Goal: Download file/media

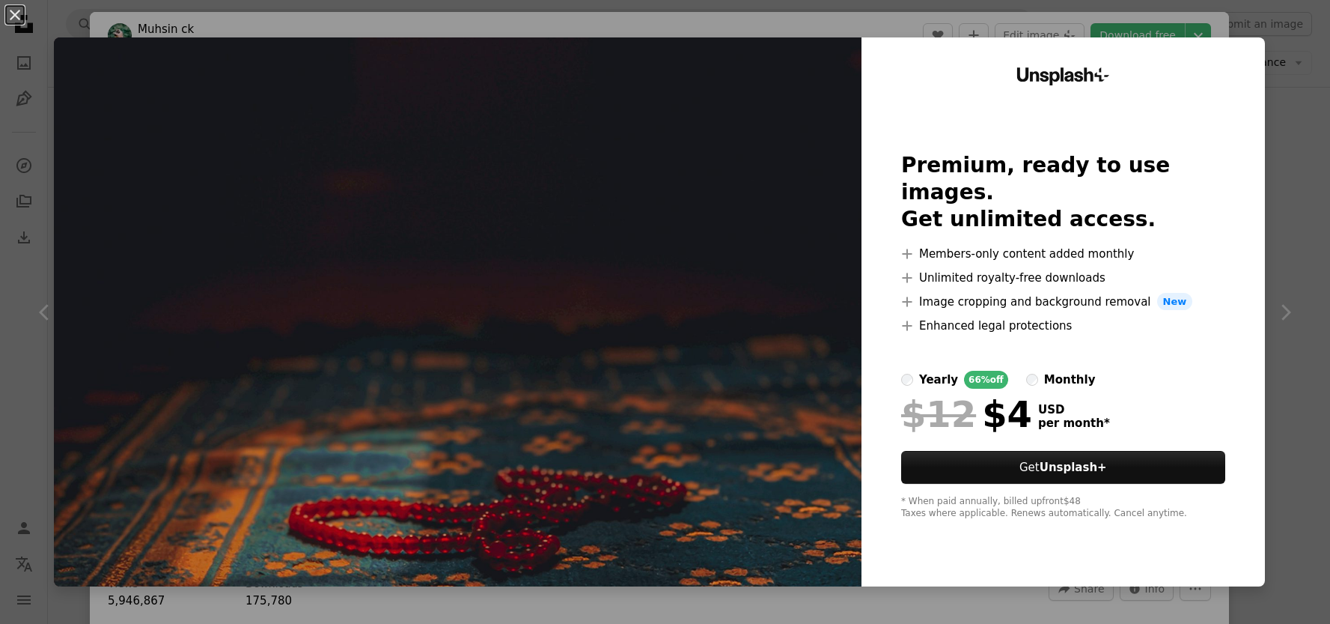
scroll to position [3, 0]
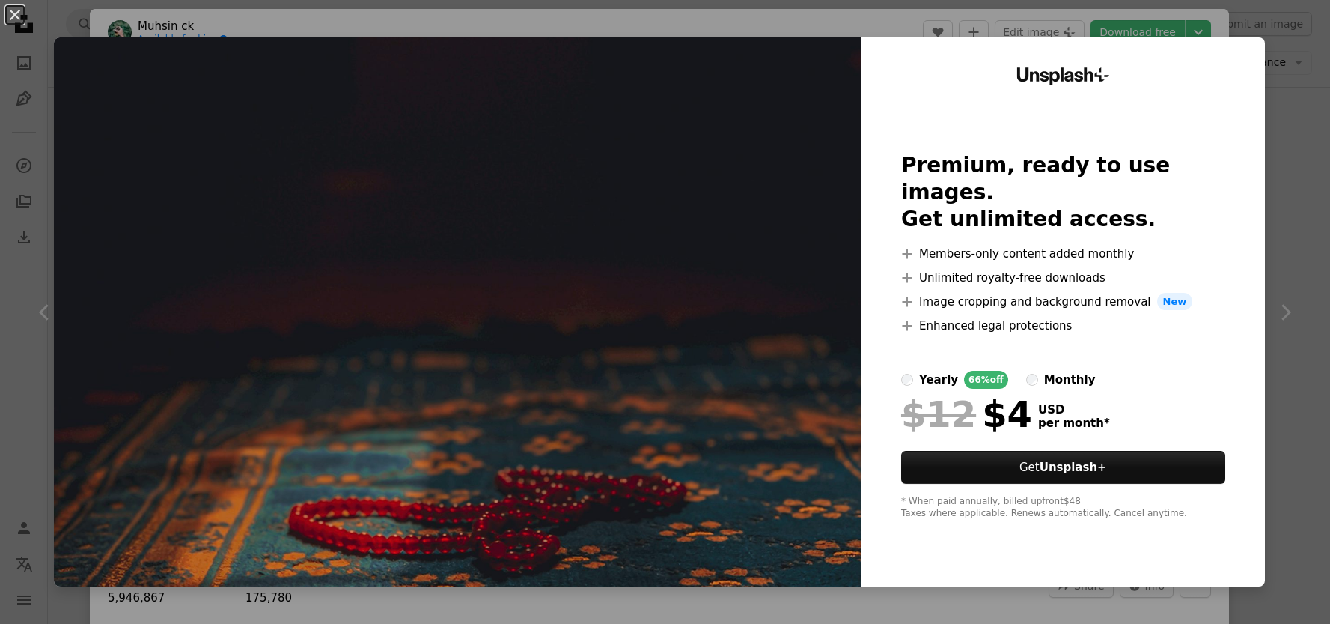
click at [1081, 17] on div "An X shape Unsplash+ Premium, ready to use images. Get unlimited access. A plus…" at bounding box center [665, 312] width 1330 height 624
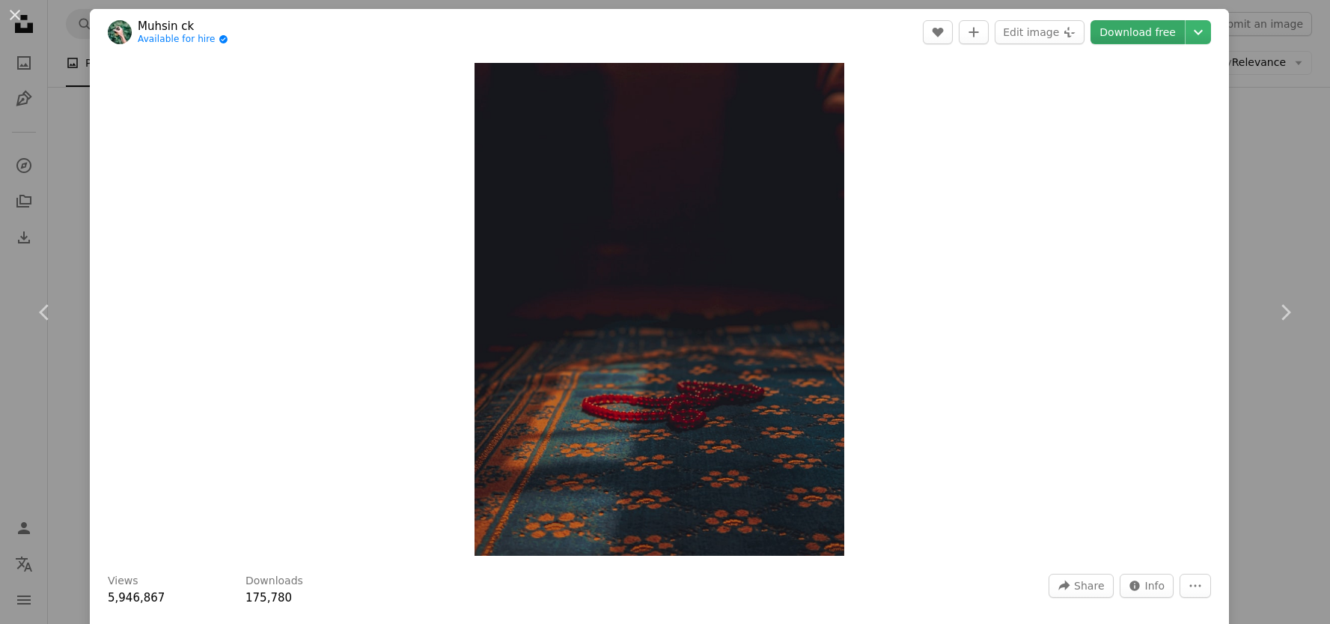
click at [1139, 38] on link "Download free" at bounding box center [1138, 32] width 94 height 24
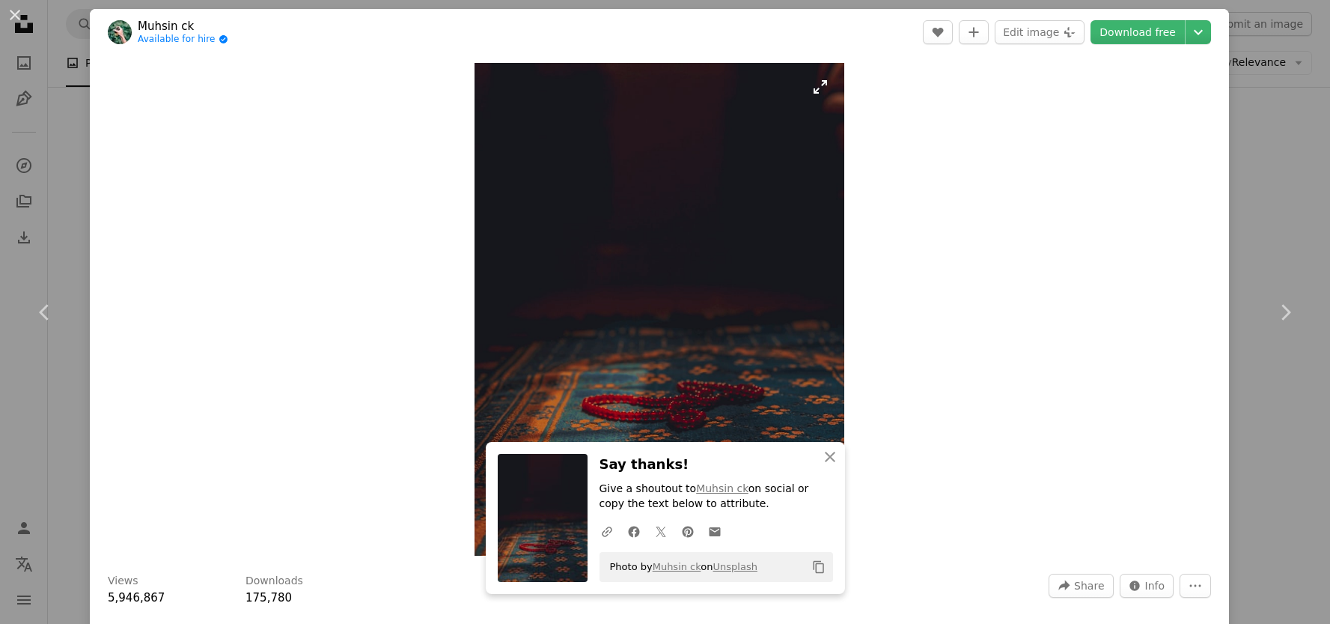
click at [16, 13] on button "An X shape" at bounding box center [15, 15] width 18 height 18
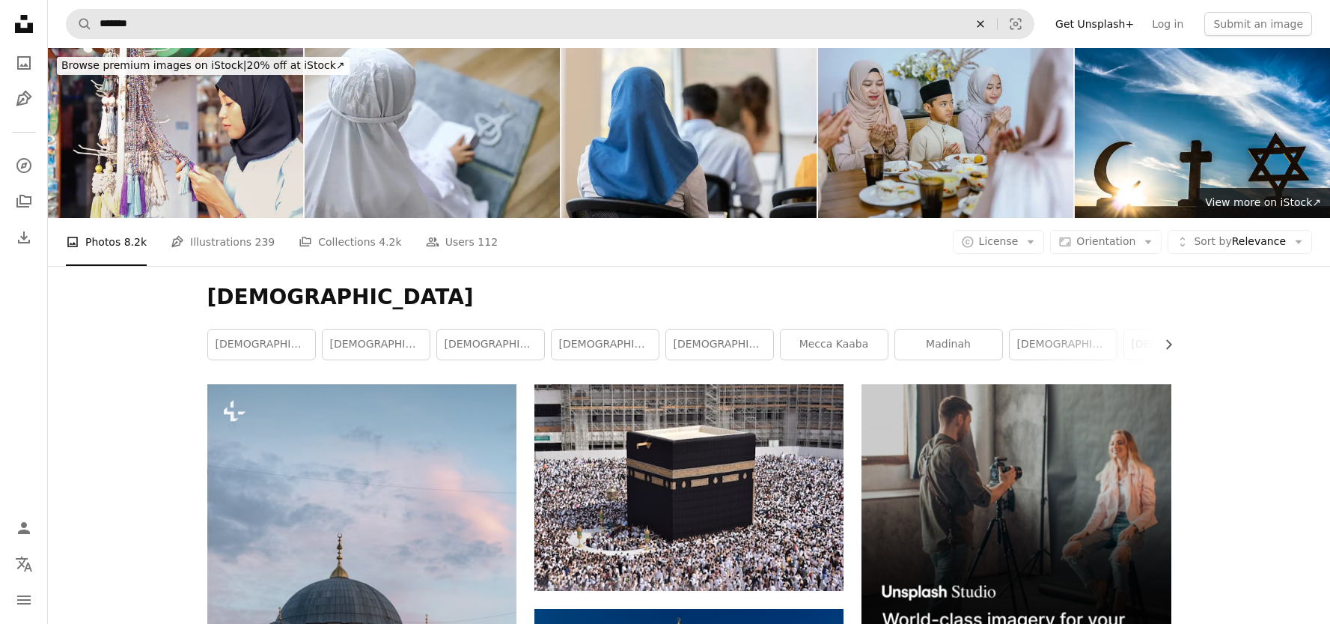
click at [992, 25] on icon "An X shape" at bounding box center [980, 24] width 33 height 12
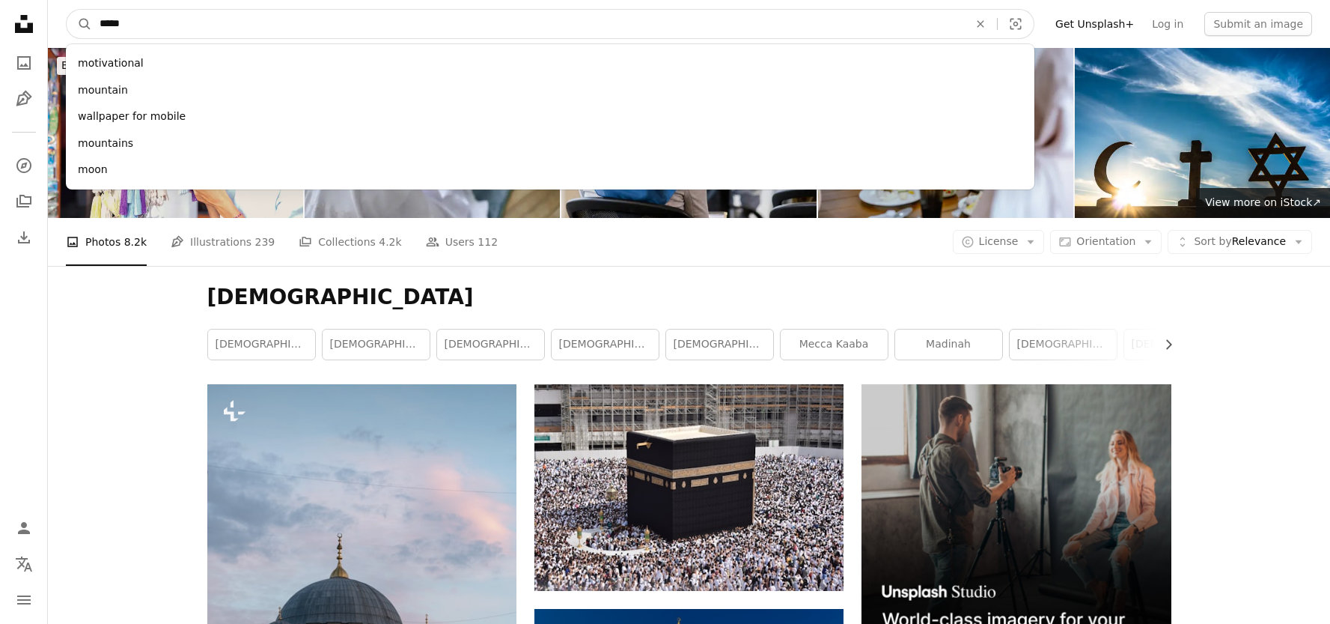
type input "******"
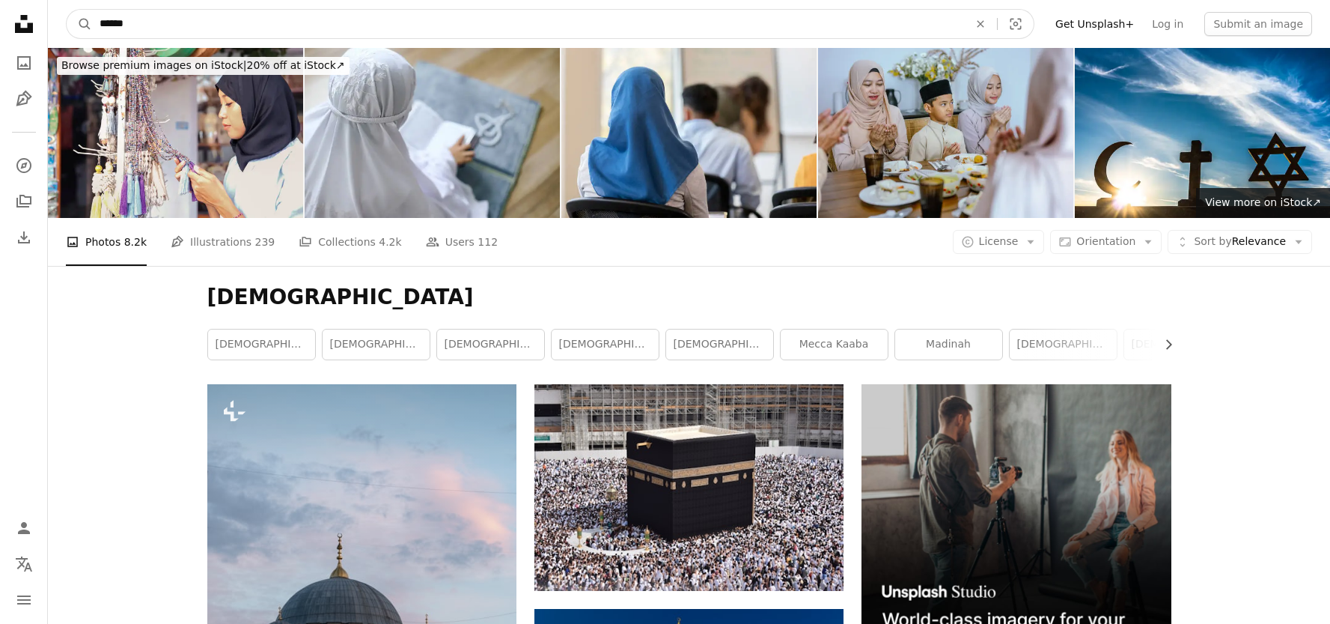
click at [79, 24] on button "A magnifying glass" at bounding box center [79, 24] width 25 height 28
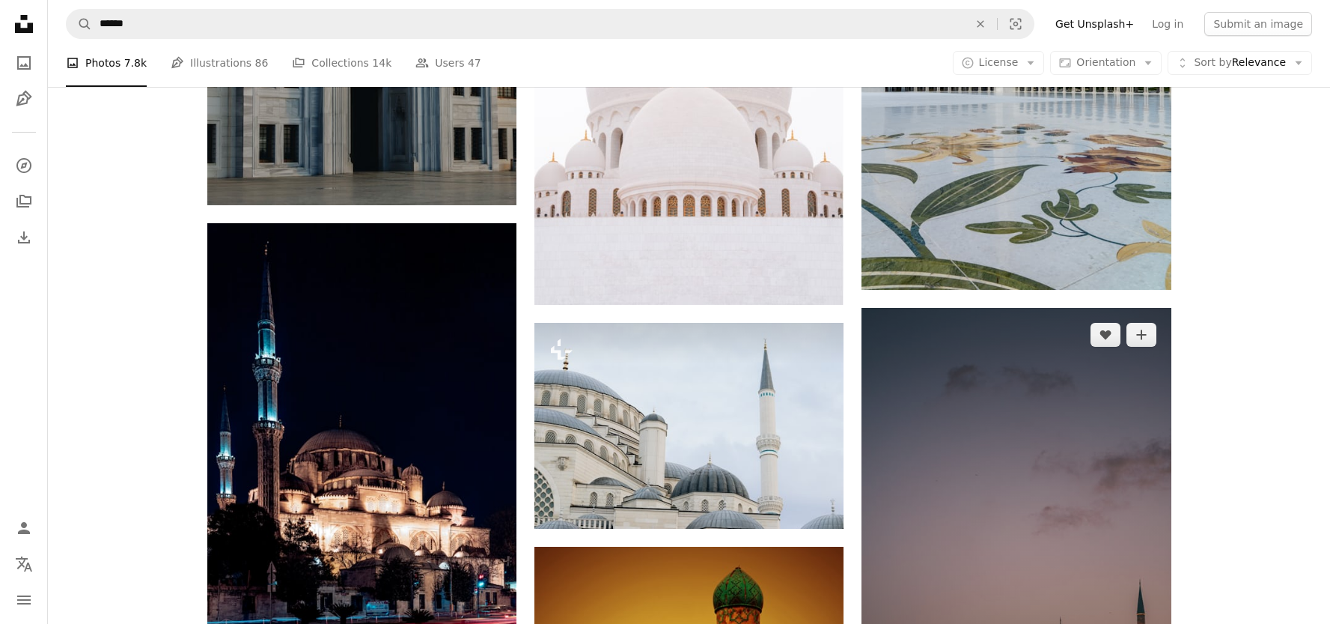
scroll to position [2260, 0]
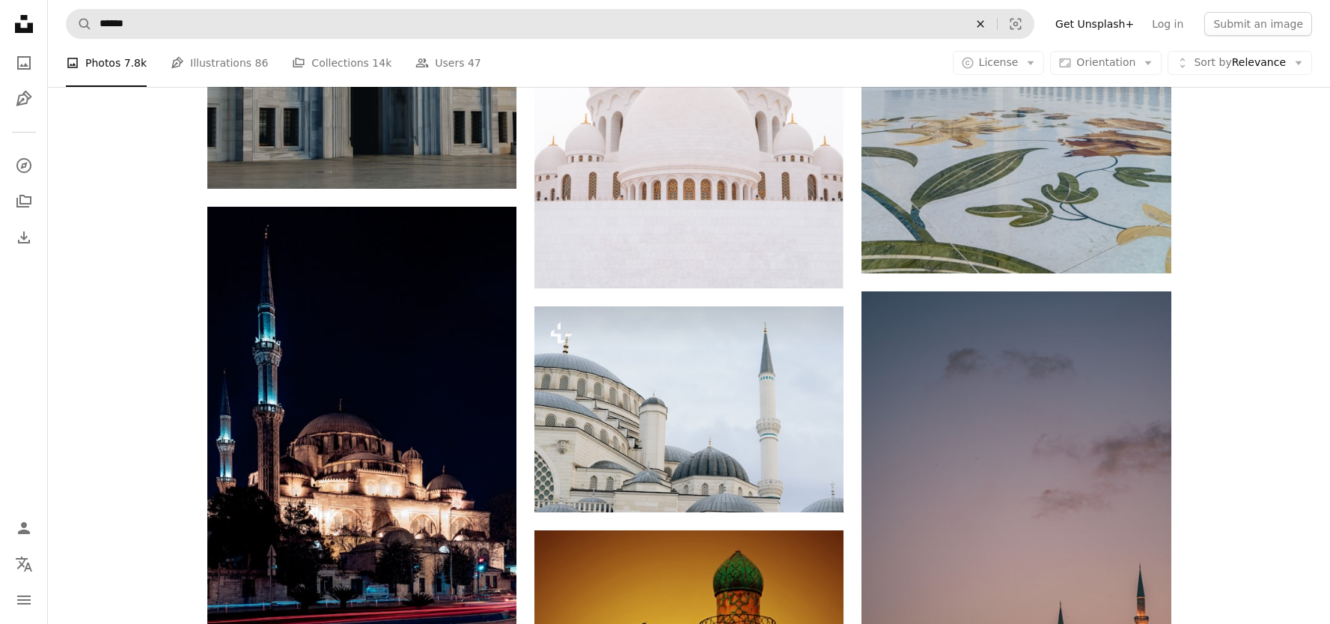
click at [984, 25] on icon "Find visuals sitewide" at bounding box center [980, 23] width 7 height 7
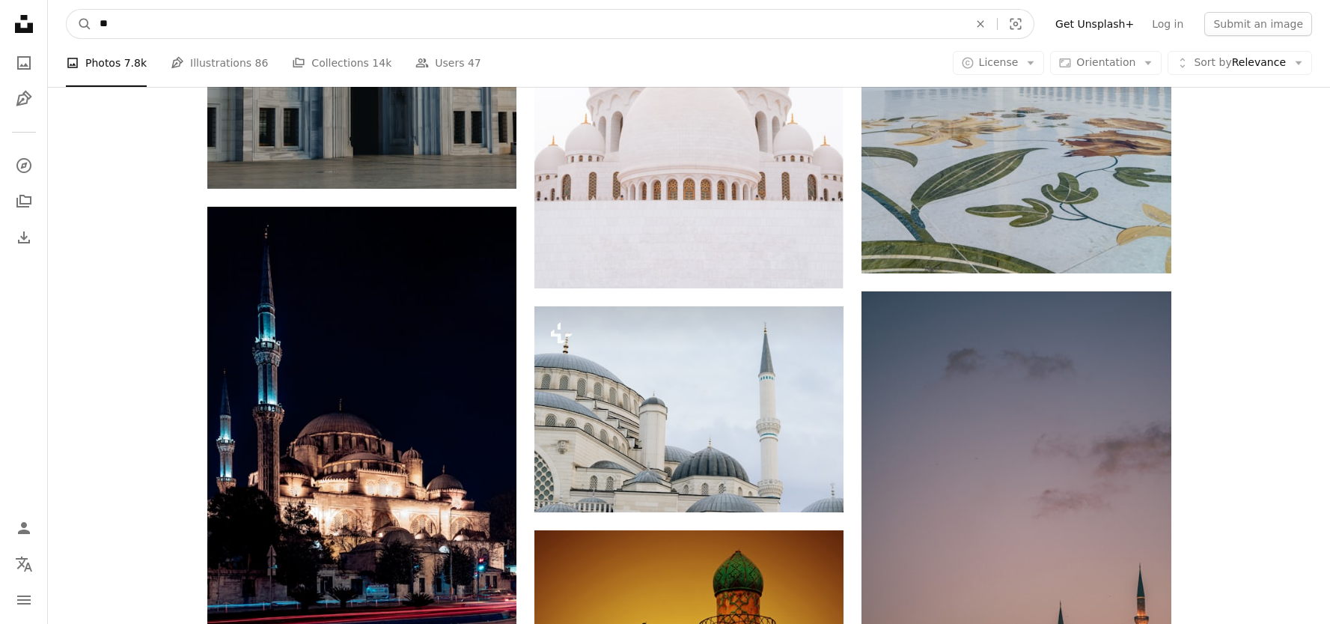
type input "*"
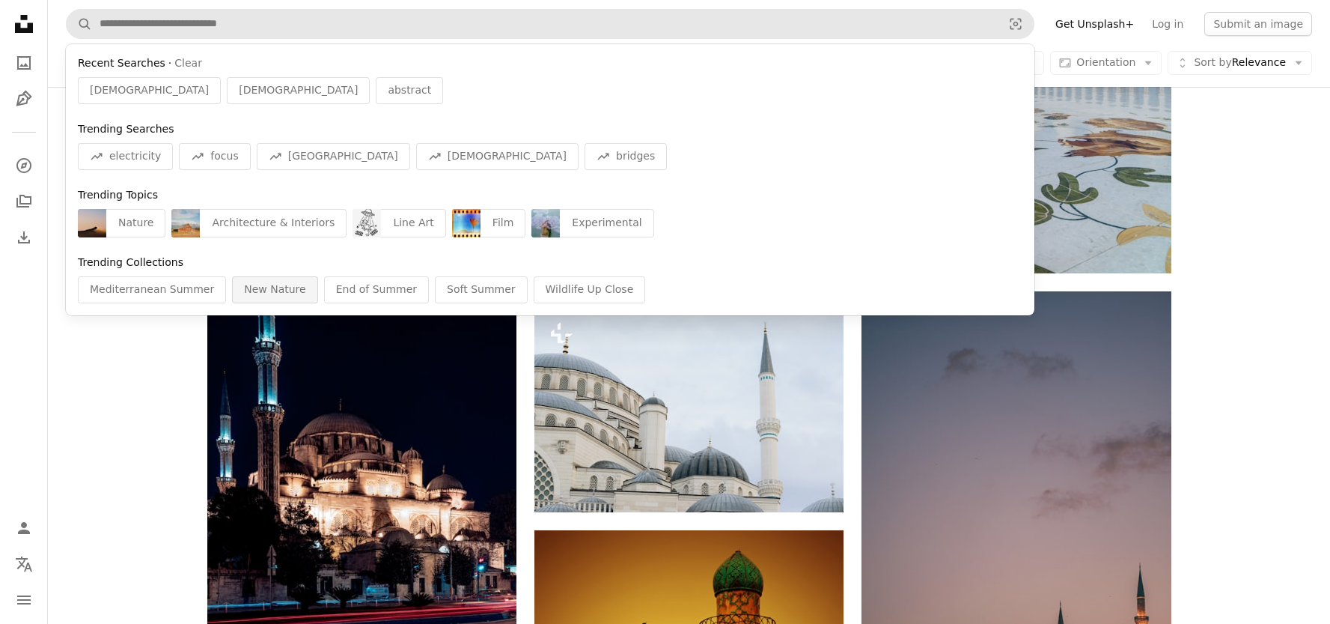
click at [280, 287] on div "New Nature" at bounding box center [274, 289] width 85 height 27
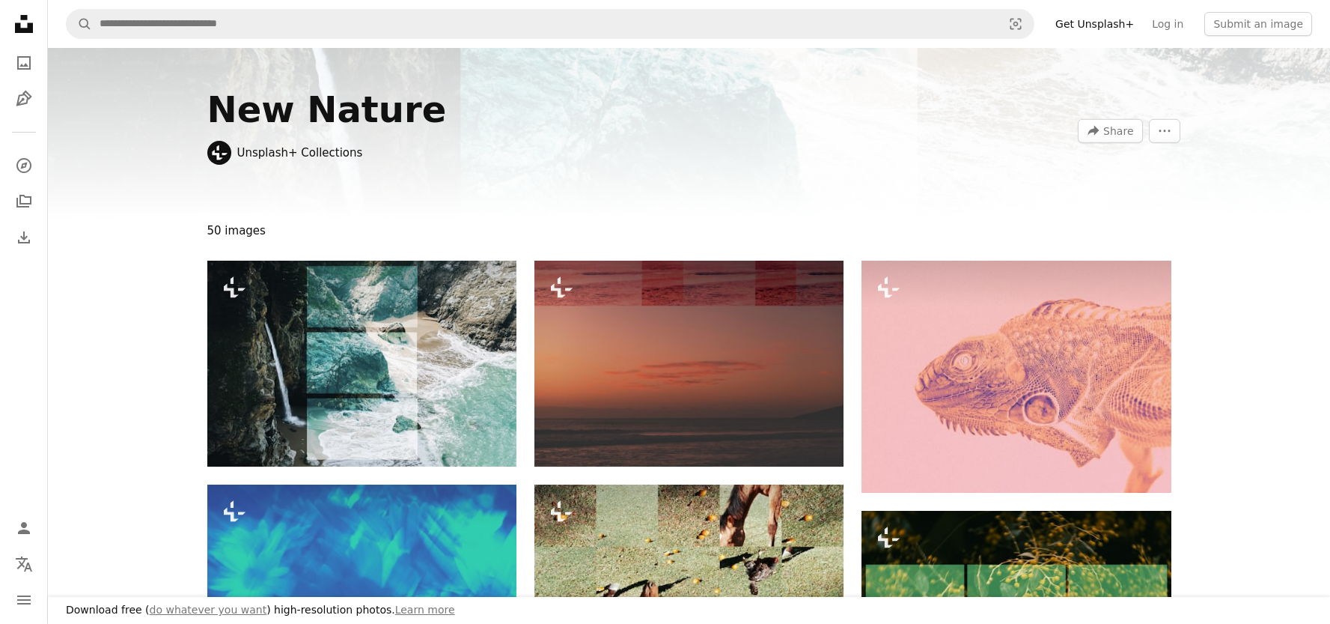
click at [28, 27] on icon at bounding box center [24, 24] width 18 height 18
